Goal: Information Seeking & Learning: Find specific fact

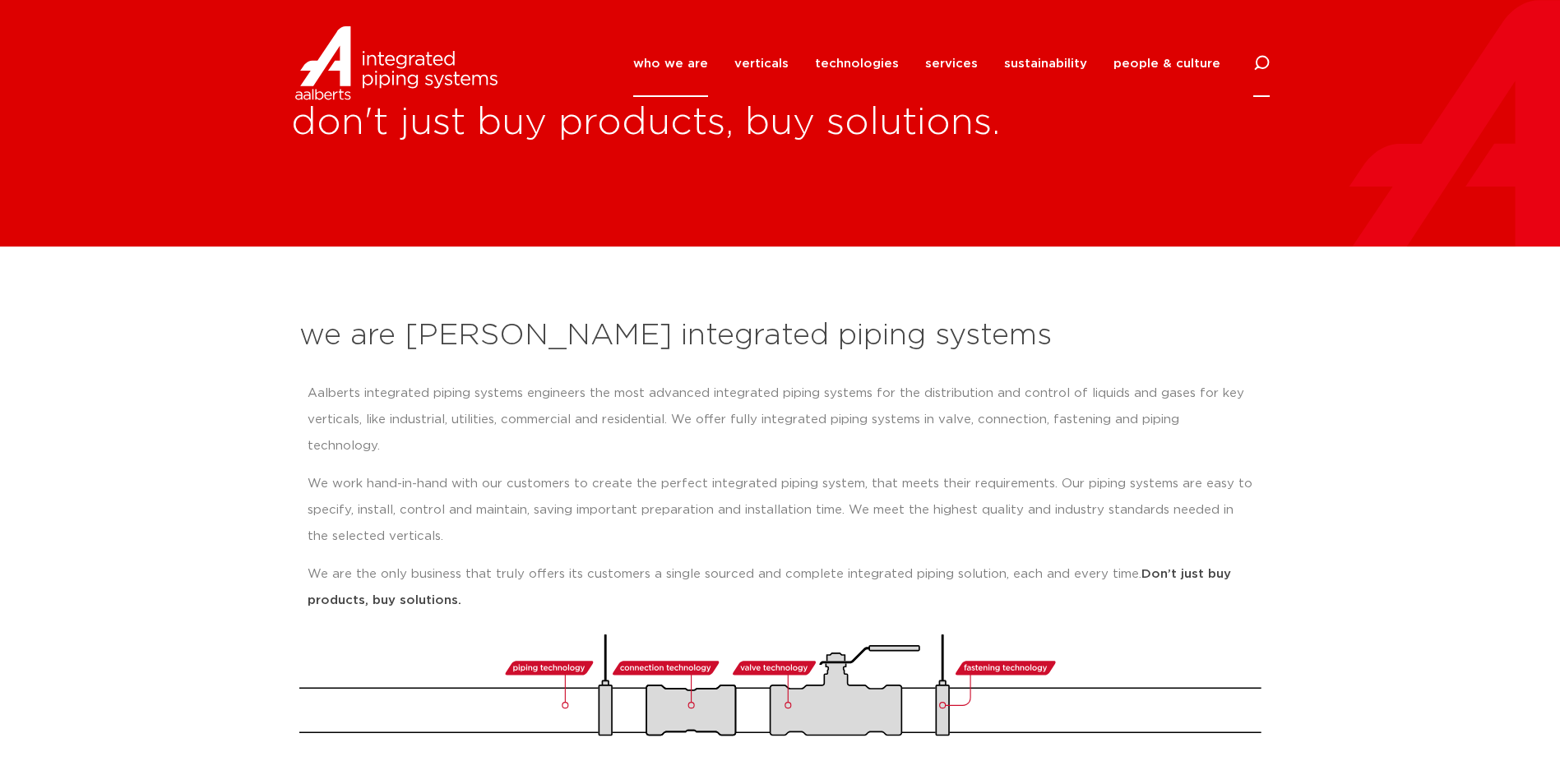
click at [1257, 62] on icon at bounding box center [1261, 64] width 20 height 20
click at [1091, 69] on input "Search" at bounding box center [1137, 62] width 263 height 38
click at [1154, 65] on input "Search" at bounding box center [1137, 62] width 263 height 38
type input "7041"
click button "Search" at bounding box center [0, 0] width 0 height 0
